Goal: Task Accomplishment & Management: Complete application form

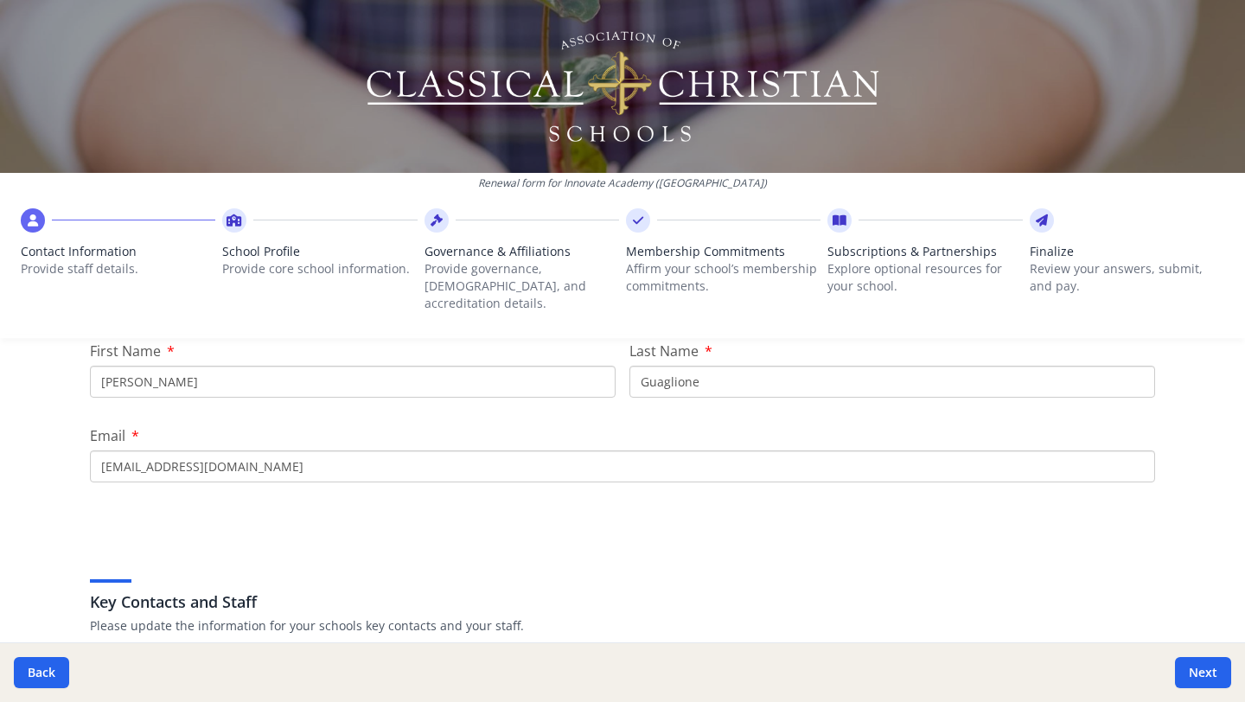
scroll to position [257, 0]
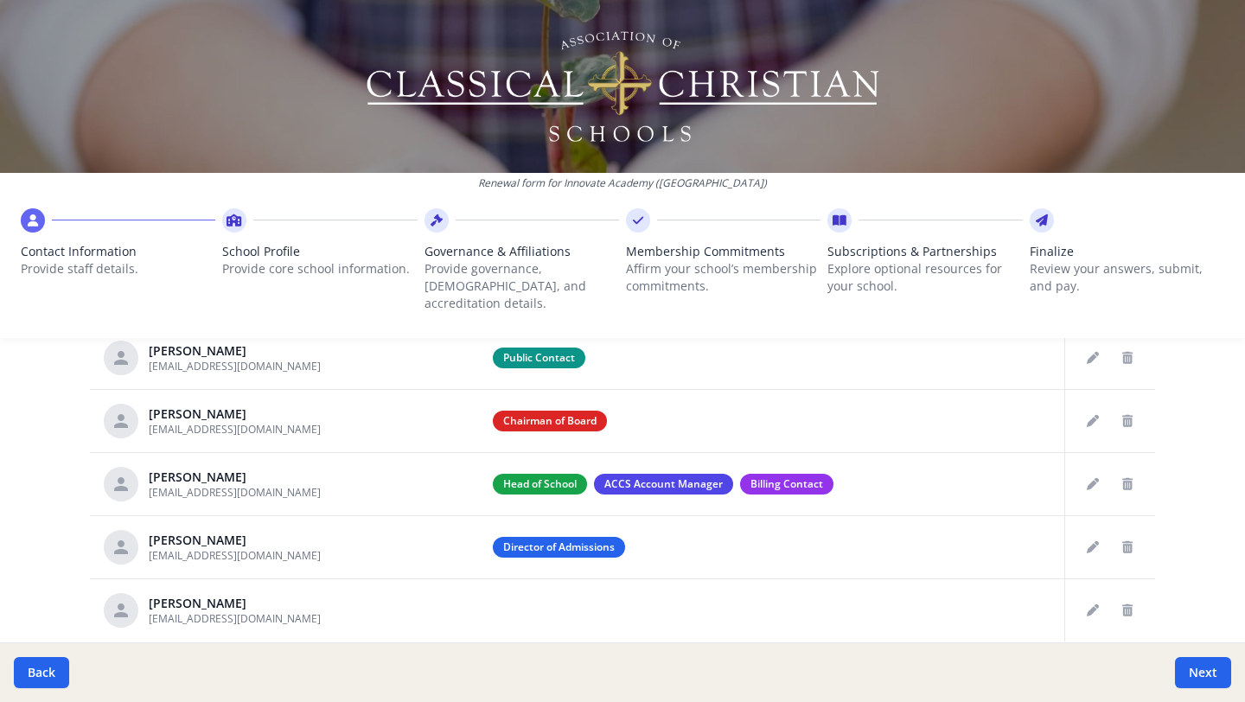
scroll to position [787, 0]
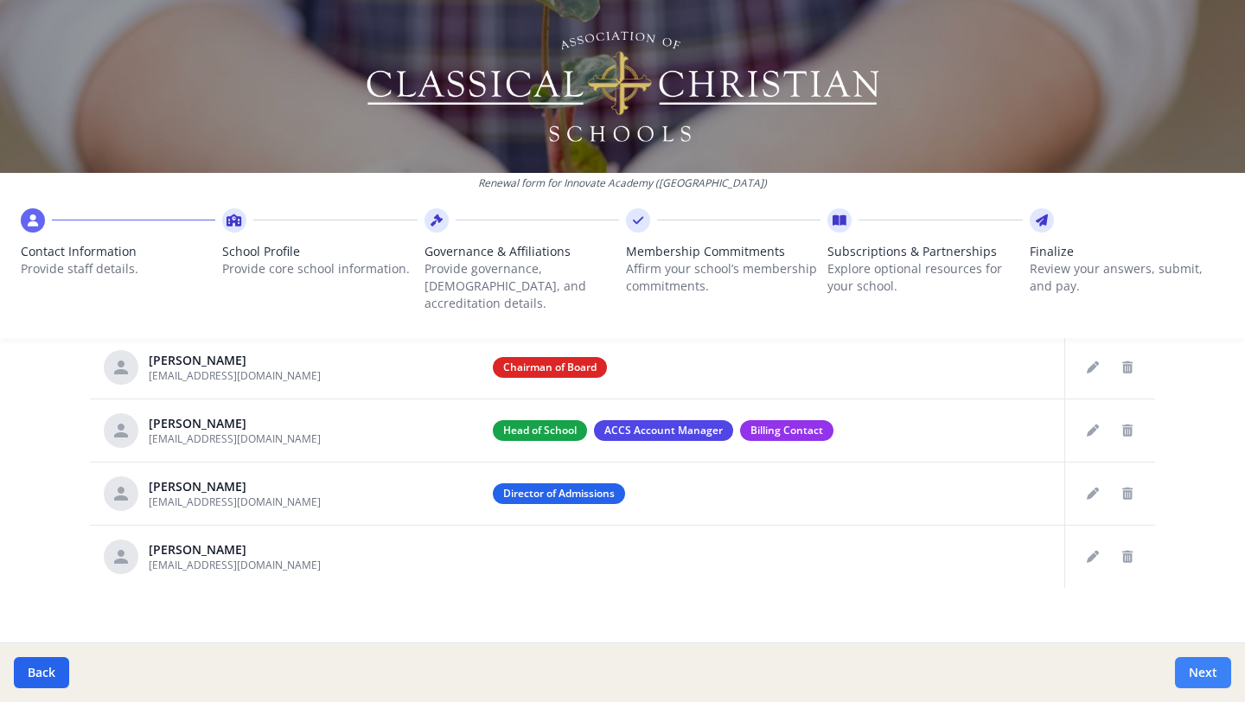
click at [1209, 672] on button "Next" at bounding box center [1203, 672] width 56 height 31
type input "[PHONE_NUMBER]"
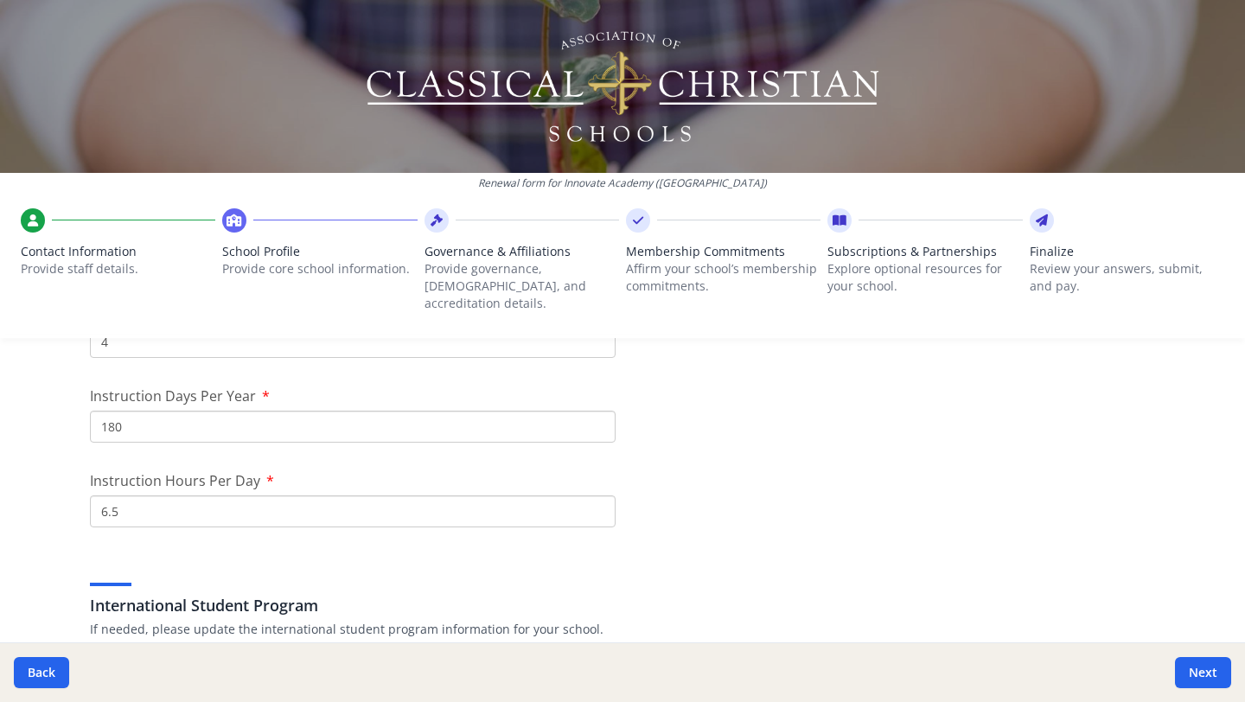
scroll to position [1488, 0]
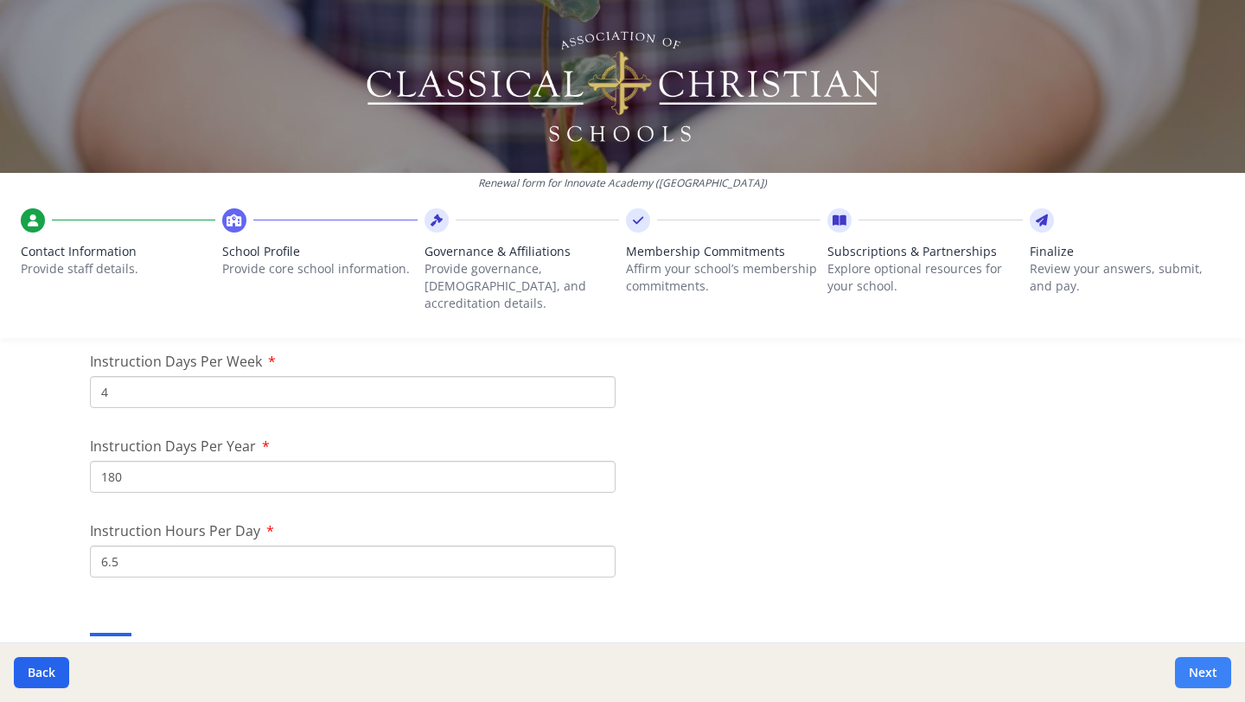
click at [1208, 672] on button "Next" at bounding box center [1203, 672] width 56 height 31
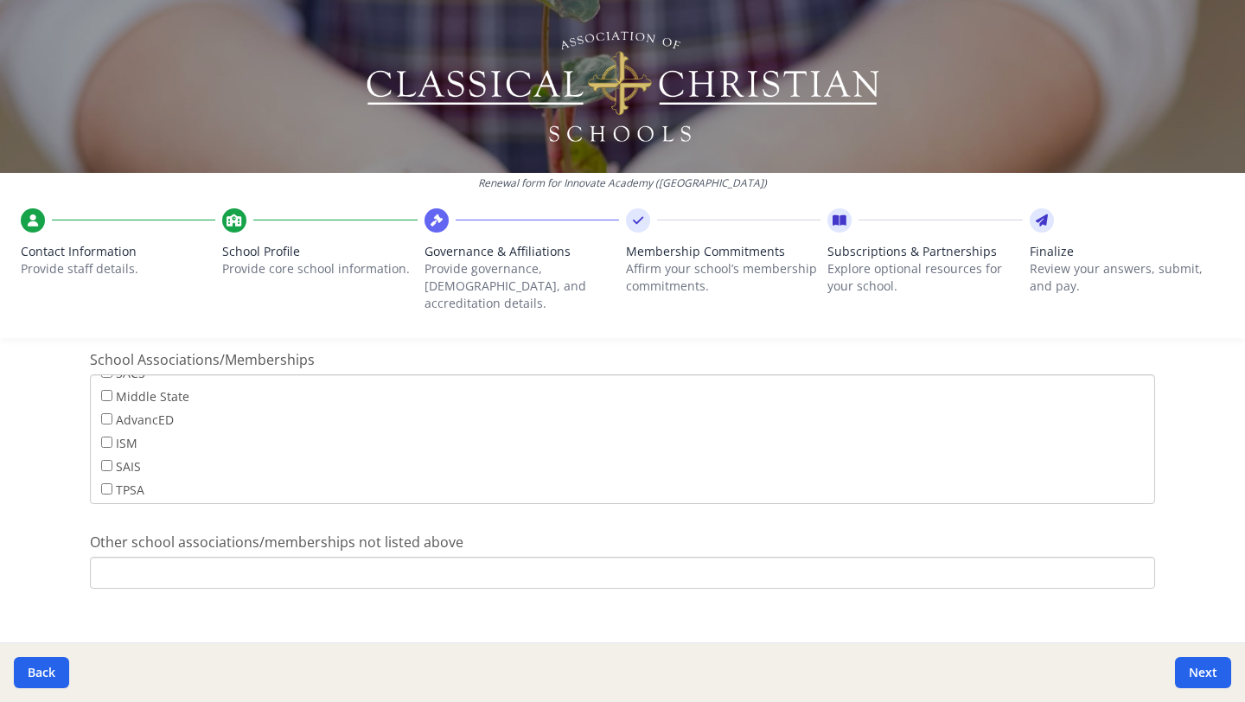
scroll to position [0, 0]
click at [1195, 666] on button "Next" at bounding box center [1203, 672] width 56 height 31
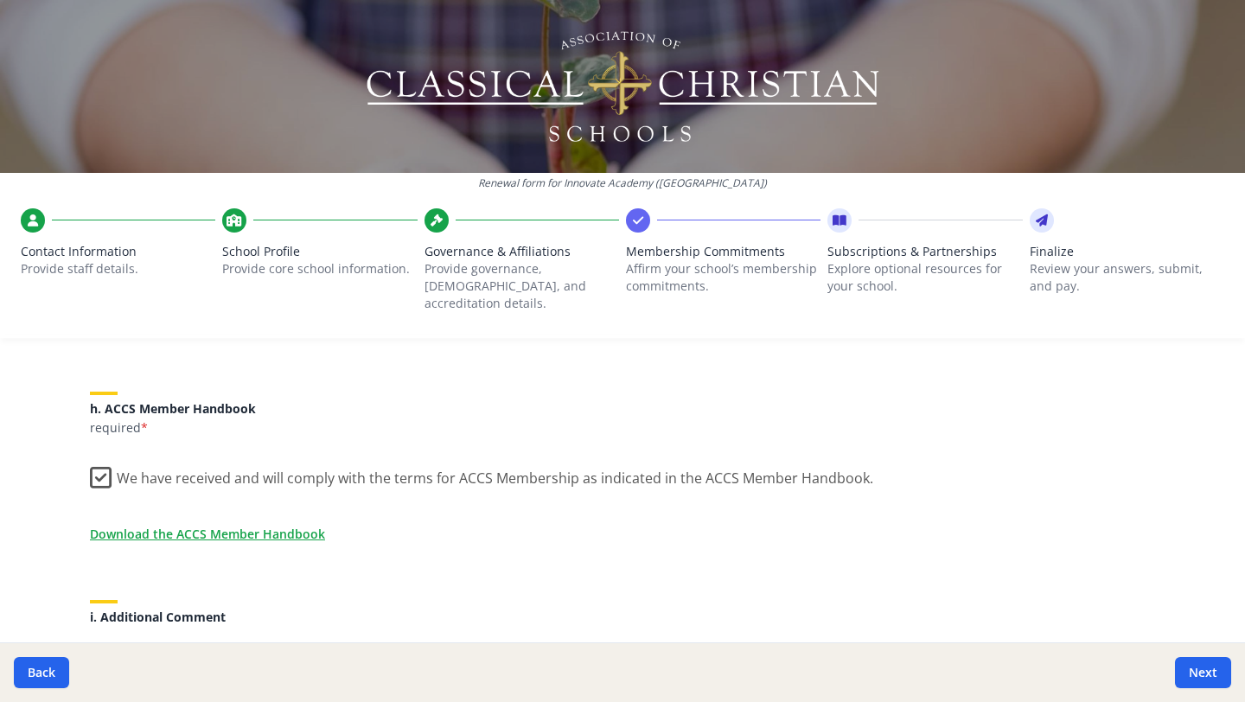
scroll to position [1590, 0]
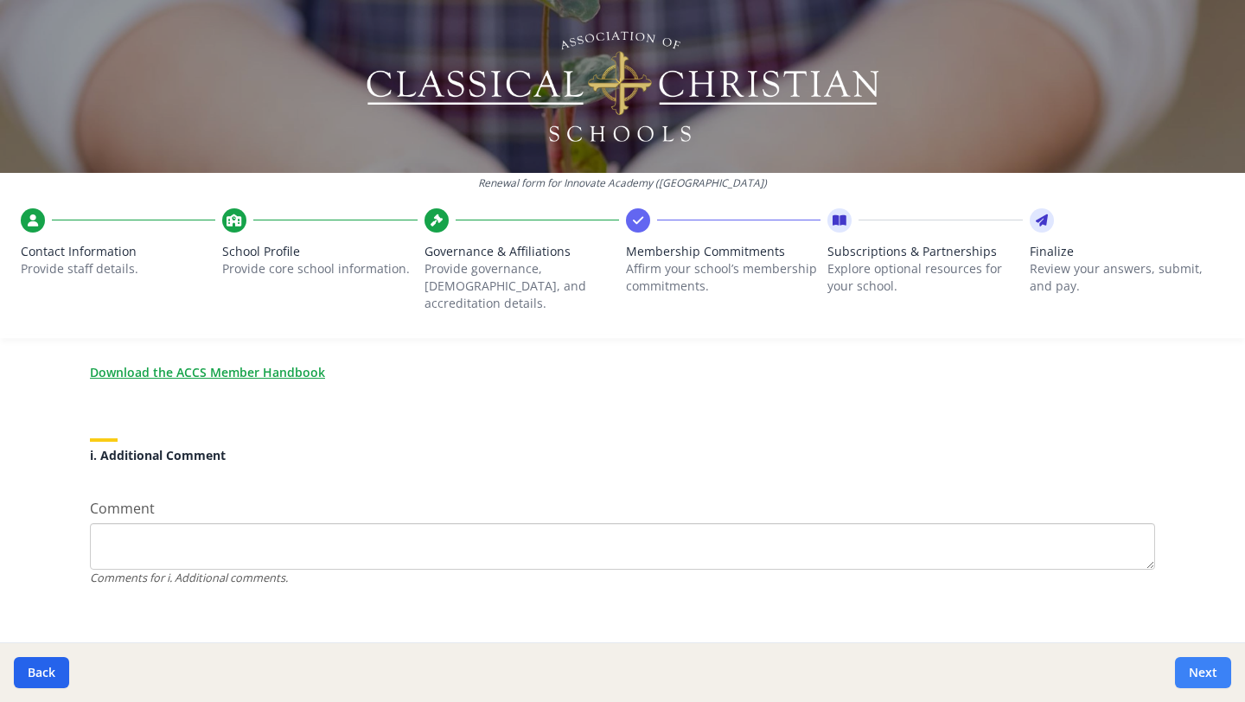
click at [1204, 668] on button "Next" at bounding box center [1203, 672] width 56 height 31
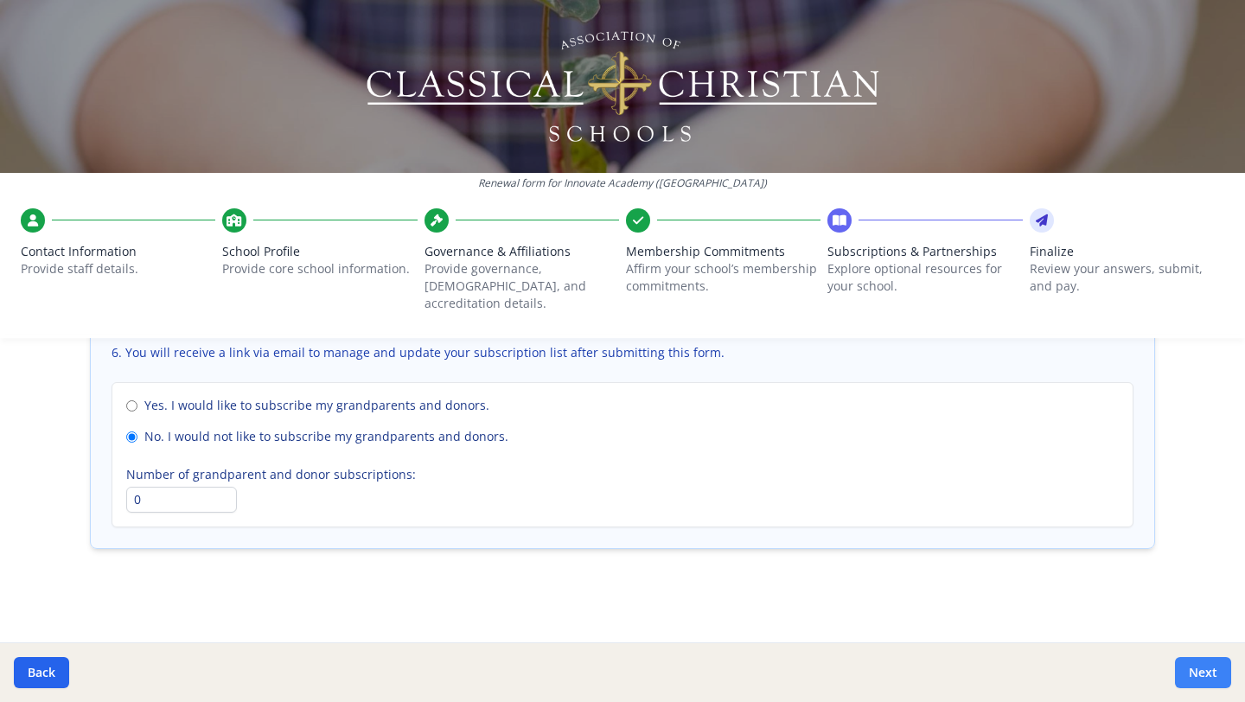
scroll to position [1273, 0]
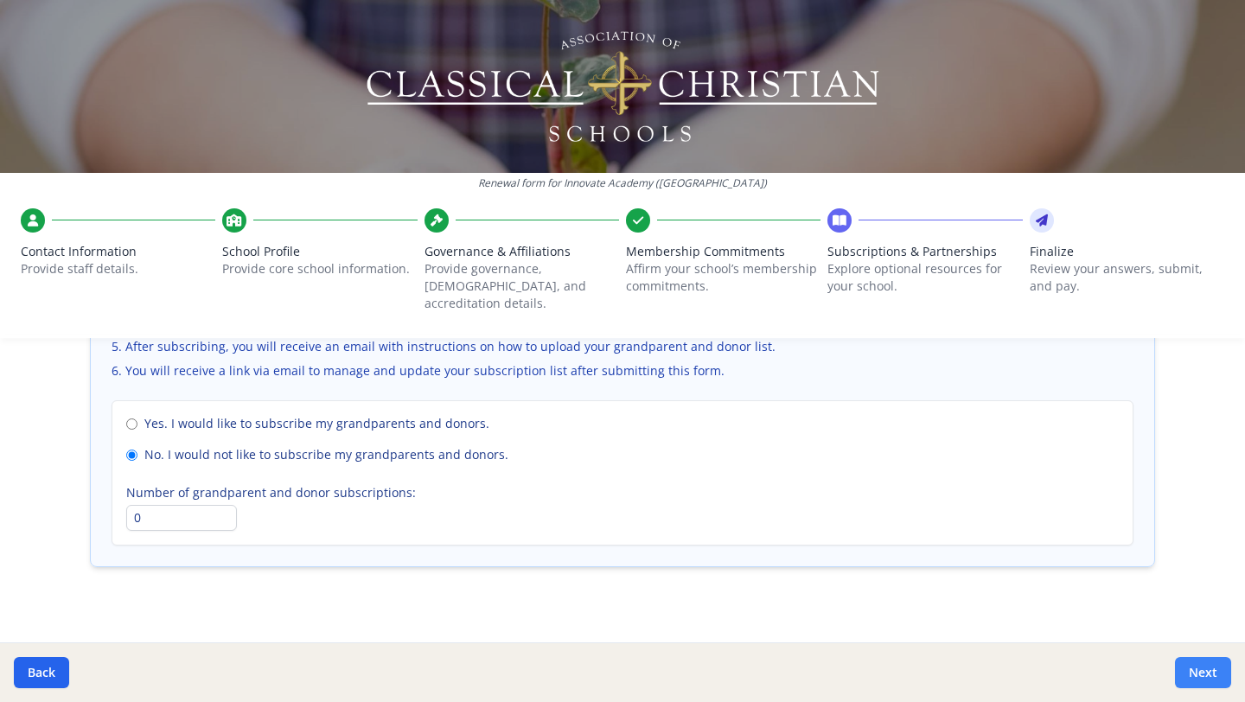
click at [1204, 668] on button "Next" at bounding box center [1203, 672] width 56 height 31
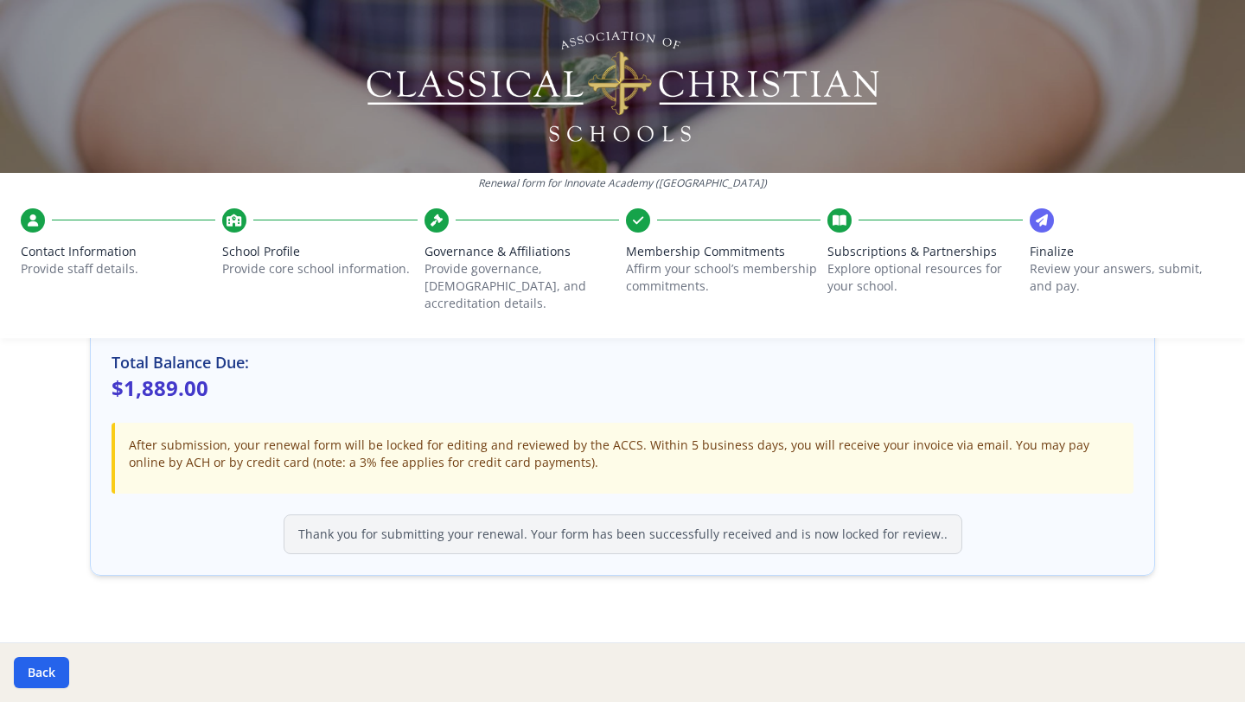
scroll to position [0, 0]
